Goal: Task Accomplishment & Management: Complete application form

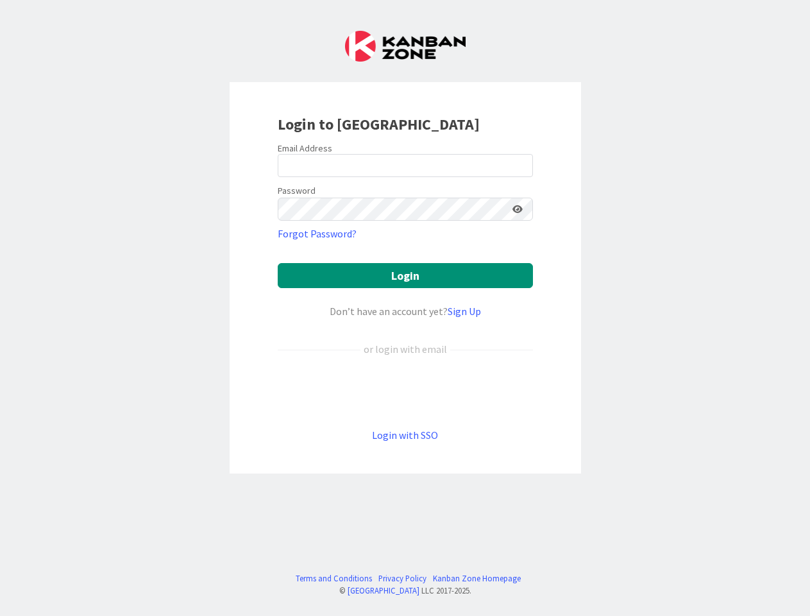
click at [405, 308] on div "Don’t have an account yet? Sign Up" at bounding box center [405, 310] width 255 height 15
click at [518, 209] on icon at bounding box center [517, 209] width 10 height 9
click at [405, 275] on button "Login" at bounding box center [405, 275] width 255 height 25
